Goal: Task Accomplishment & Management: Manage account settings

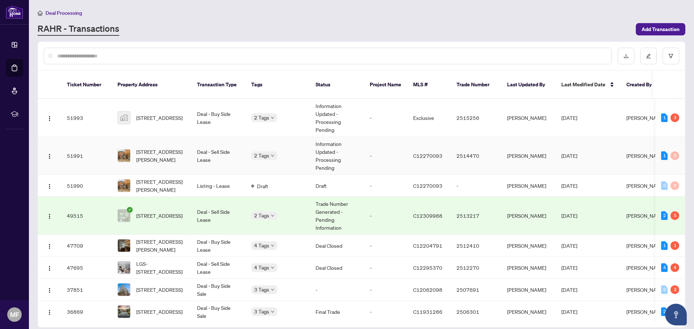
click at [175, 158] on td "[STREET_ADDRESS][PERSON_NAME]" at bounding box center [152, 156] width 80 height 38
click at [221, 157] on td "Deal - Sell Side Lease" at bounding box center [218, 156] width 54 height 38
click at [159, 148] on span "[STREET_ADDRESS][PERSON_NAME]" at bounding box center [160, 156] width 49 height 16
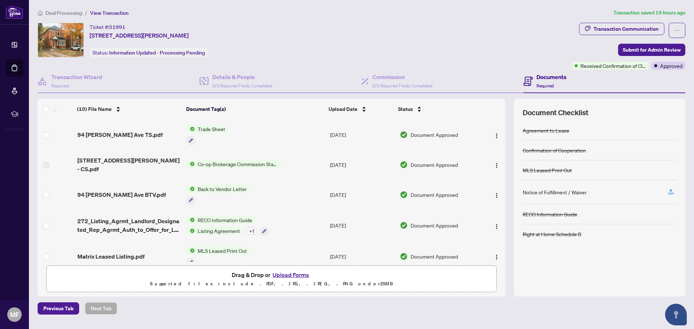
click at [670, 68] on span "Approved" at bounding box center [671, 66] width 22 height 8
click at [637, 29] on div "Transaction Communication" at bounding box center [625, 29] width 65 height 12
